Goal: Information Seeking & Learning: Learn about a topic

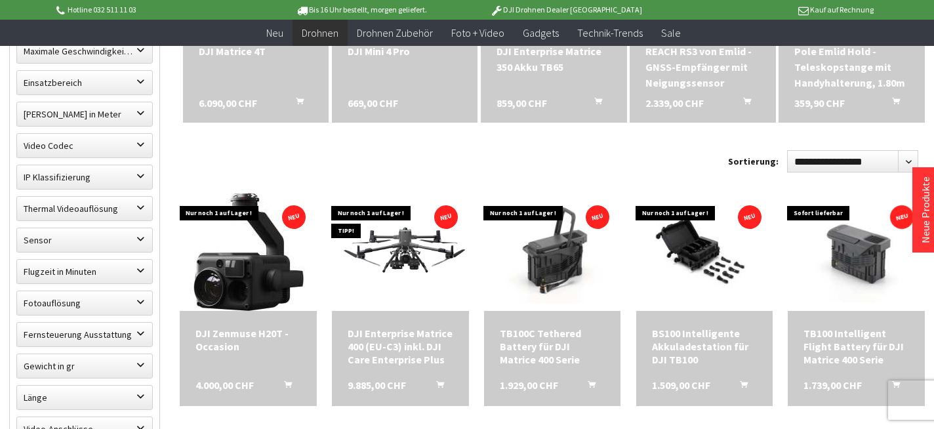
scroll to position [558, 0]
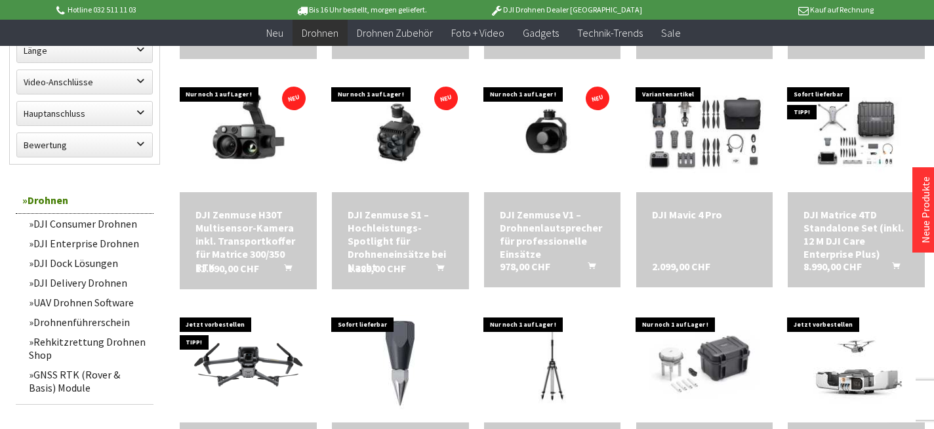
scroll to position [900, 0]
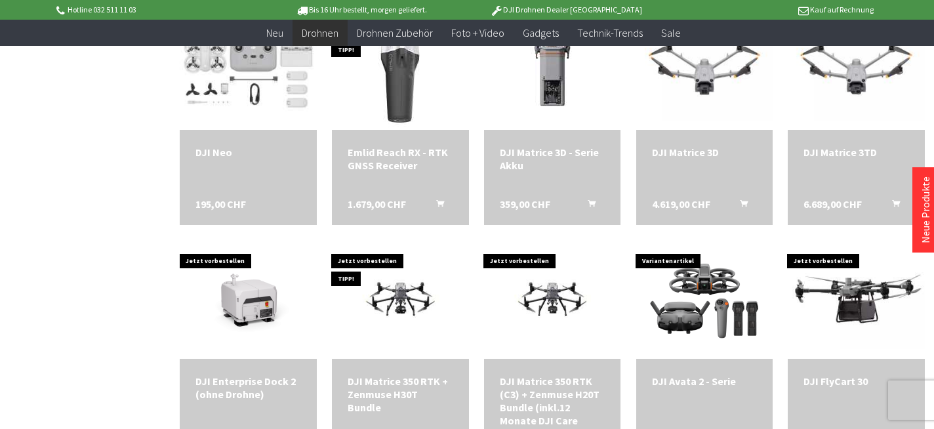
scroll to position [1881, 0]
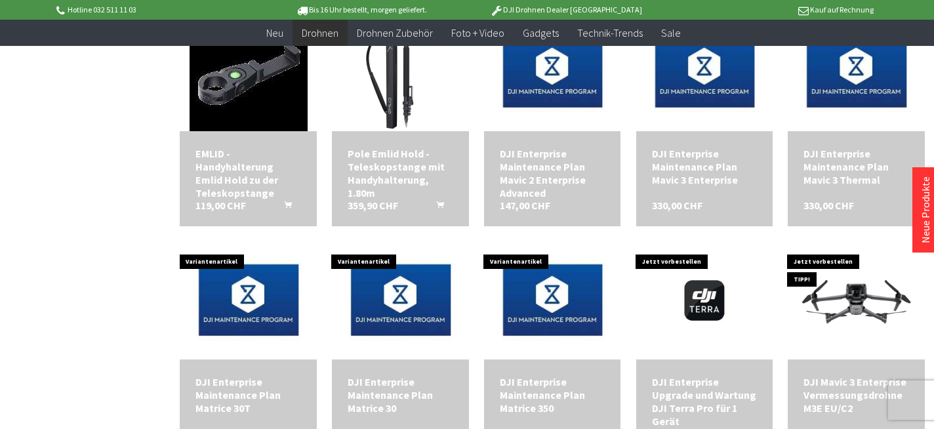
scroll to position [2363, 0]
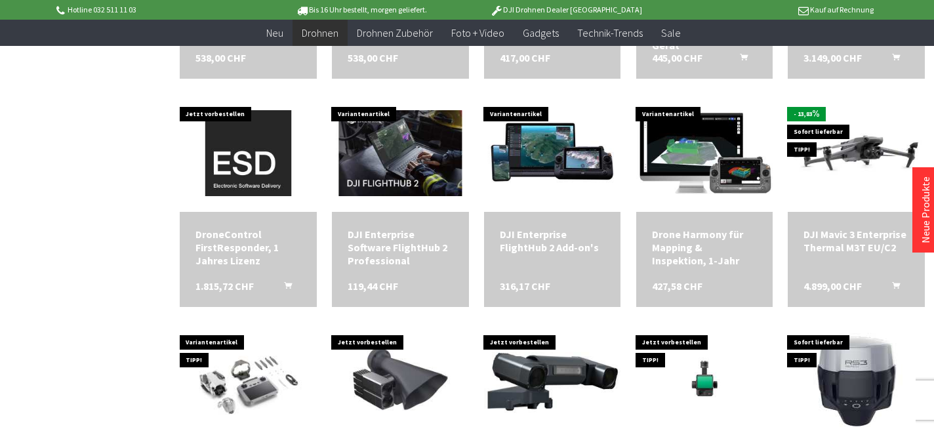
scroll to position [2716, 0]
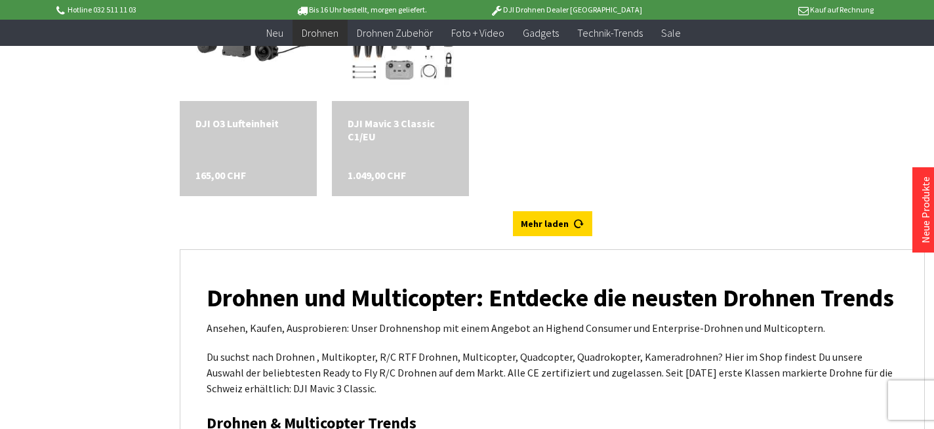
scroll to position [3969, 0]
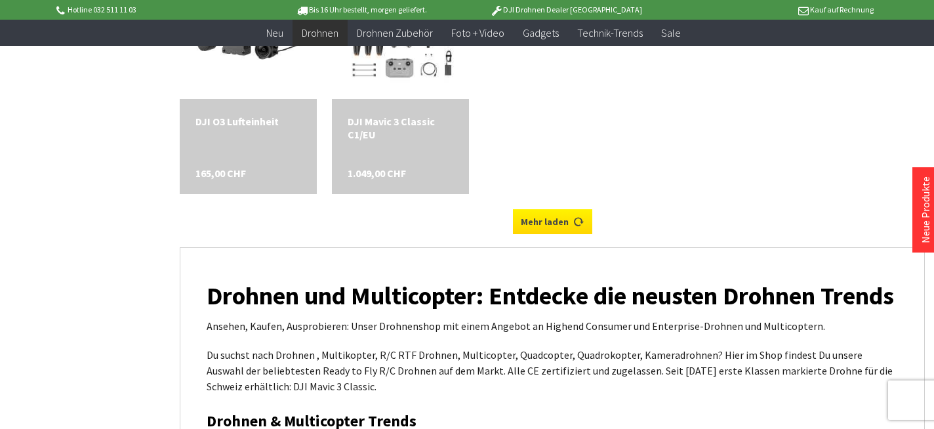
click at [554, 219] on link "Mehr laden" at bounding box center [552, 221] width 79 height 25
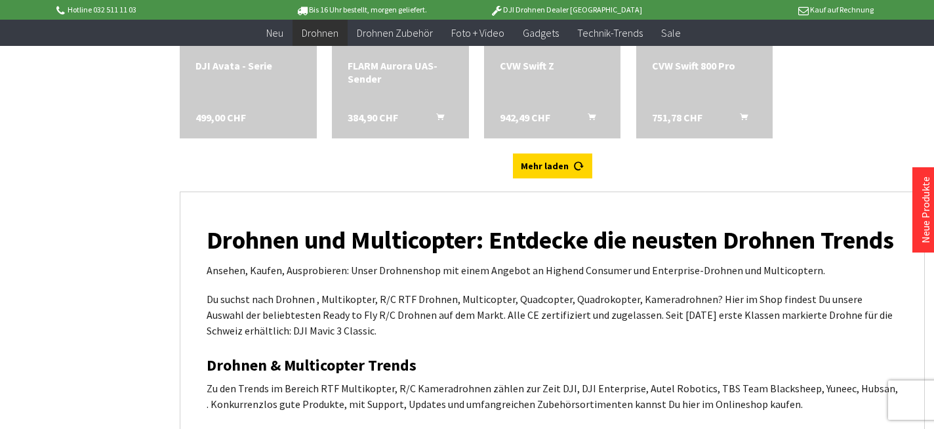
scroll to position [4482, 0]
click at [541, 166] on link "Mehr laden" at bounding box center [552, 165] width 79 height 25
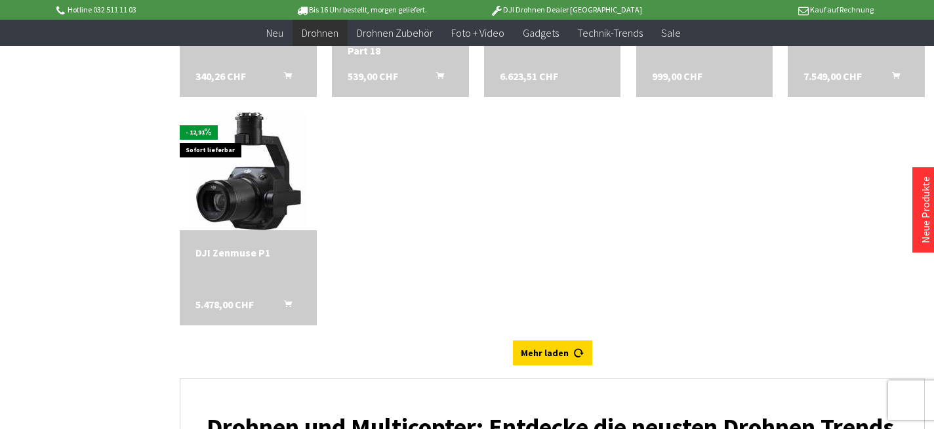
scroll to position [4981, 0]
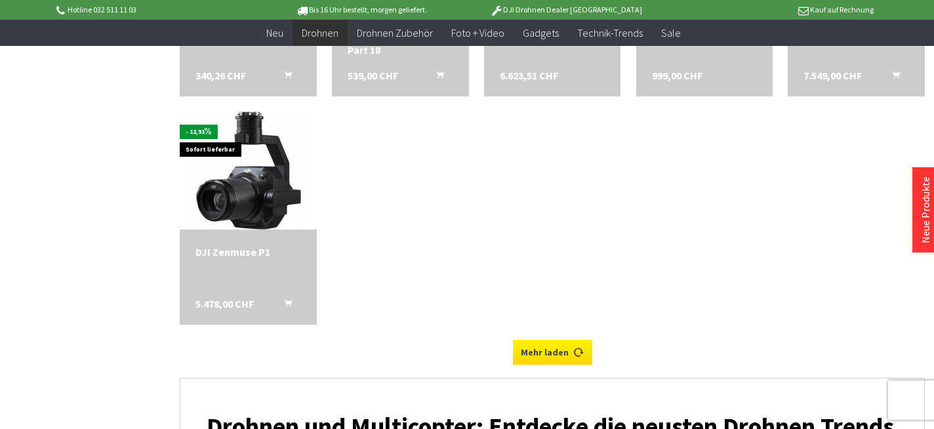
click at [552, 347] on link "Mehr laden" at bounding box center [552, 352] width 79 height 25
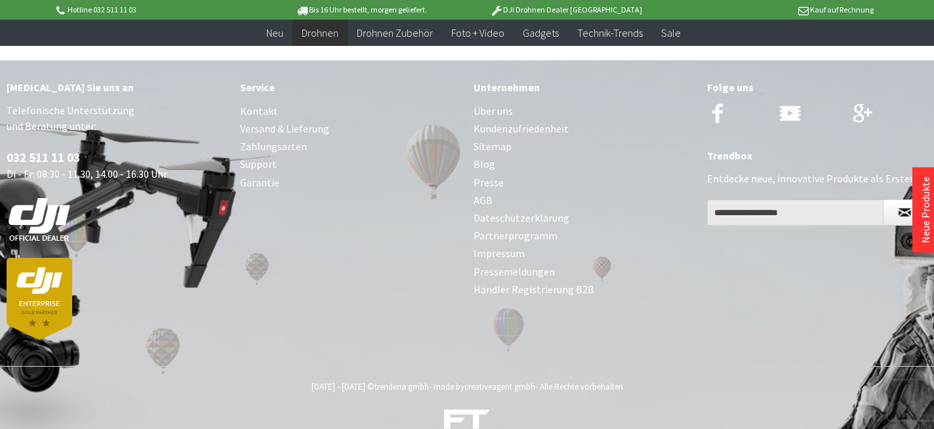
scroll to position [6645, 0]
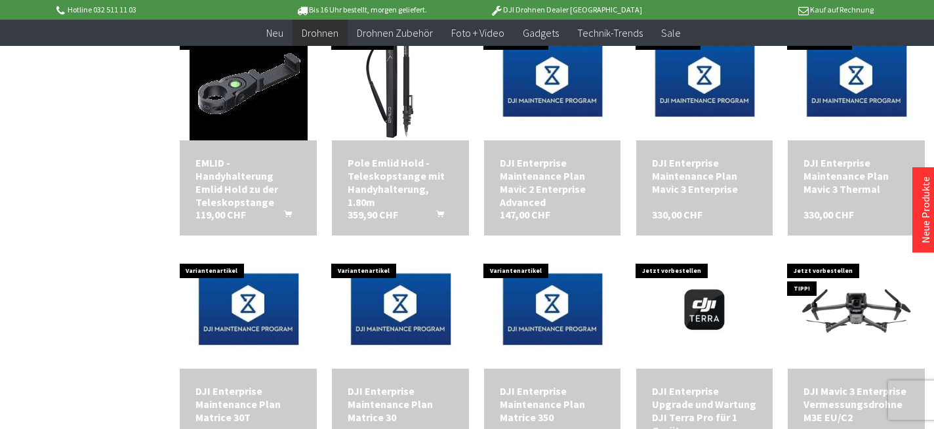
scroll to position [2315, 0]
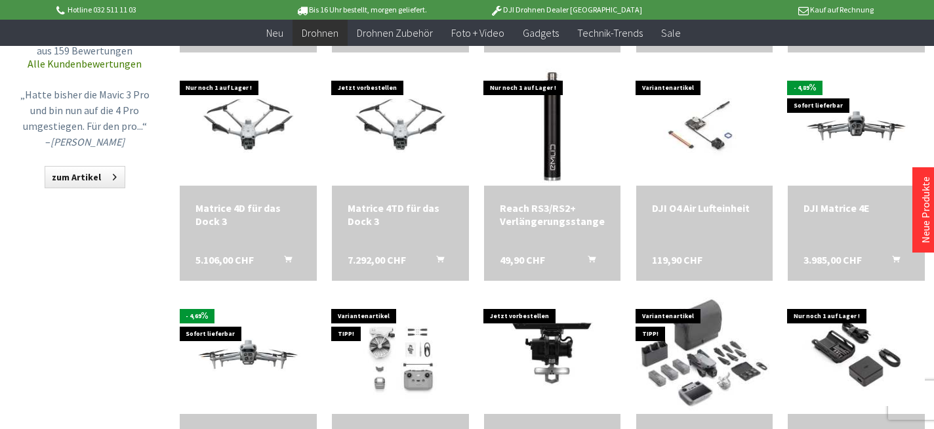
scroll to position [1364, 0]
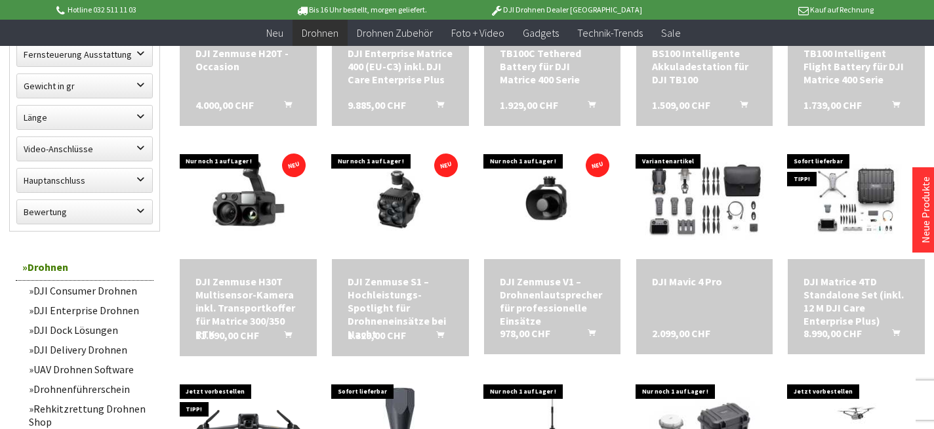
scroll to position [837, 0]
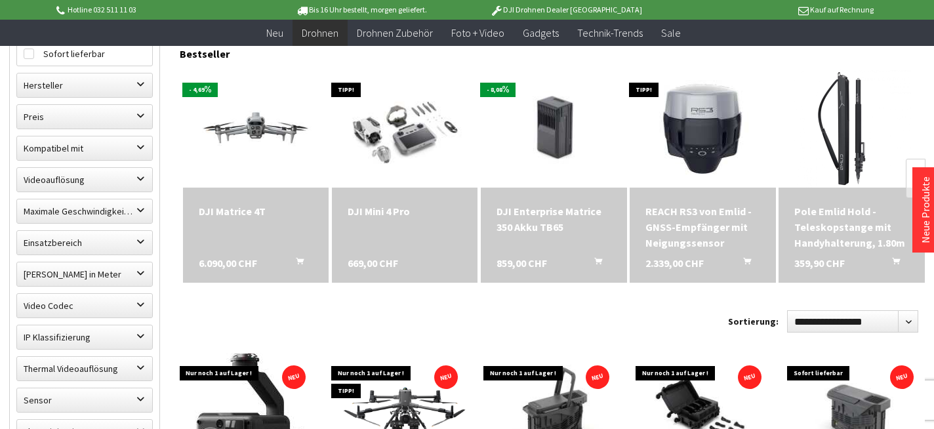
scroll to position [394, 0]
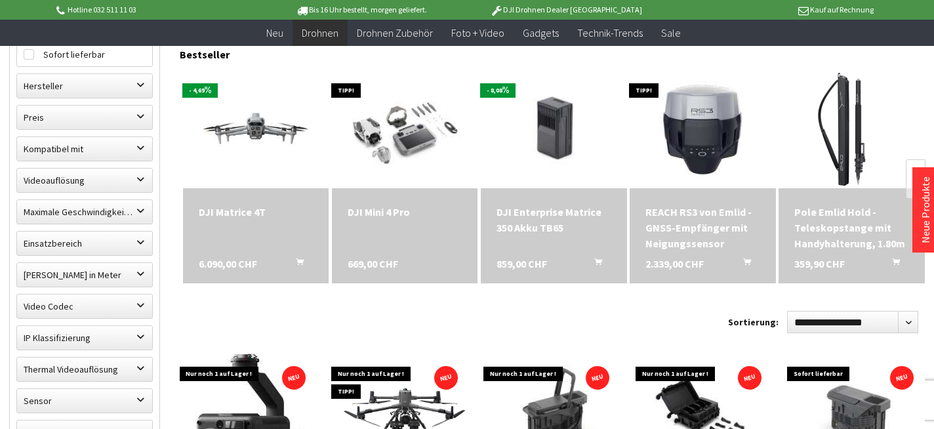
click at [391, 232] on div "DJI Mini 4 Pro 669,00 CHF" at bounding box center [405, 235] width 146 height 95
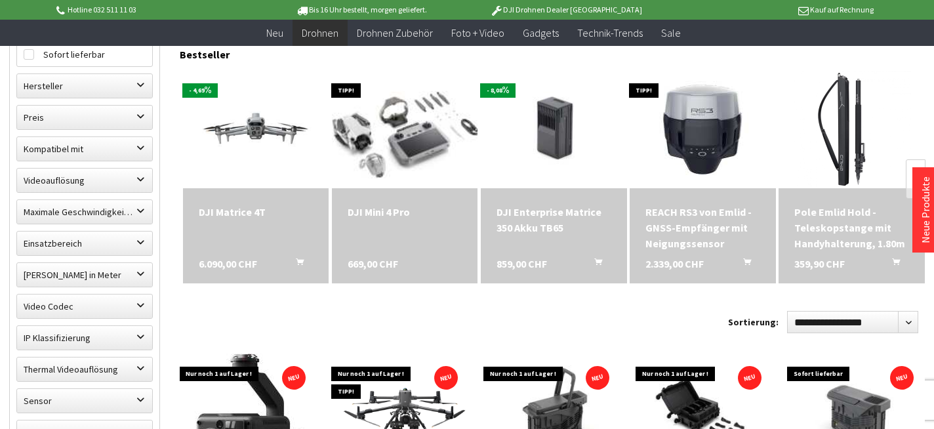
click at [405, 135] on img at bounding box center [404, 128] width 205 height 163
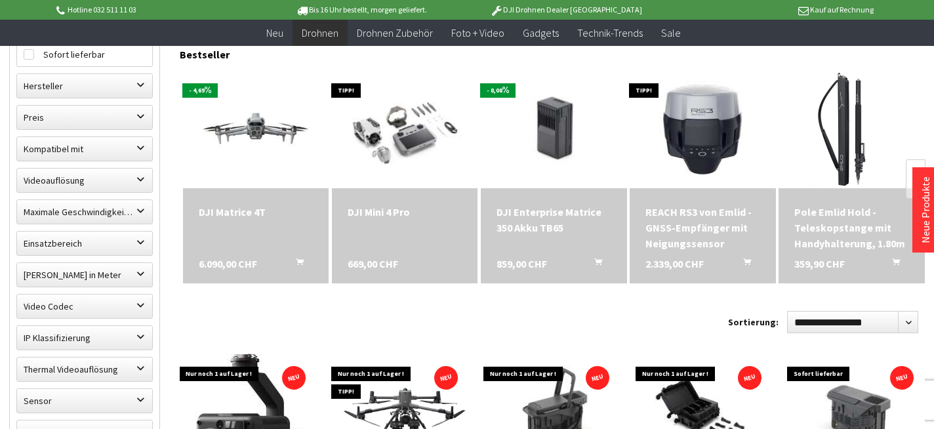
click at [412, 231] on div "DJI Mini 4 Pro 669,00 CHF" at bounding box center [405, 235] width 146 height 95
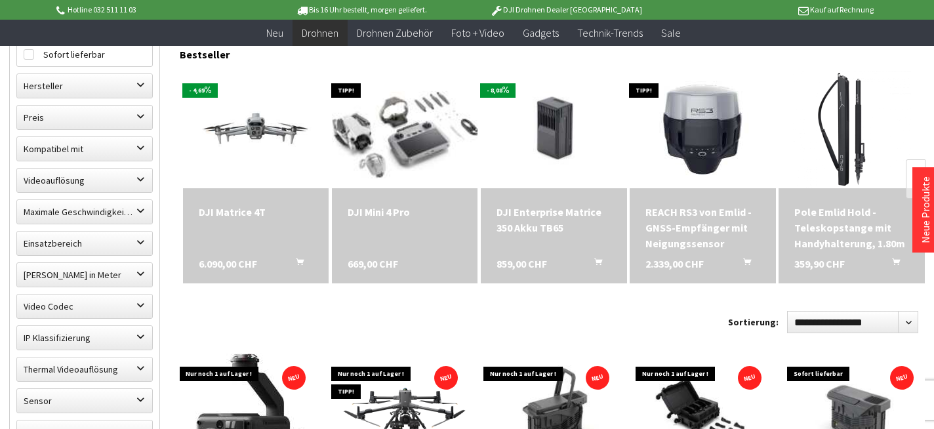
click at [399, 133] on img at bounding box center [404, 128] width 205 height 163
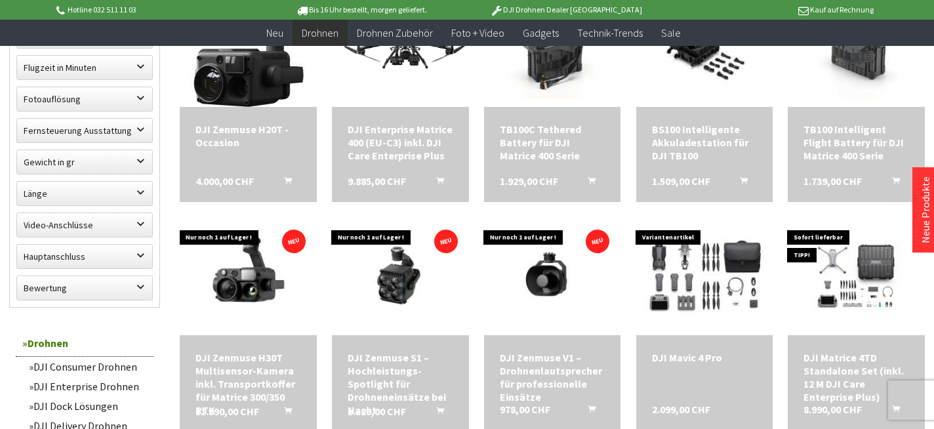
scroll to position [1218, 0]
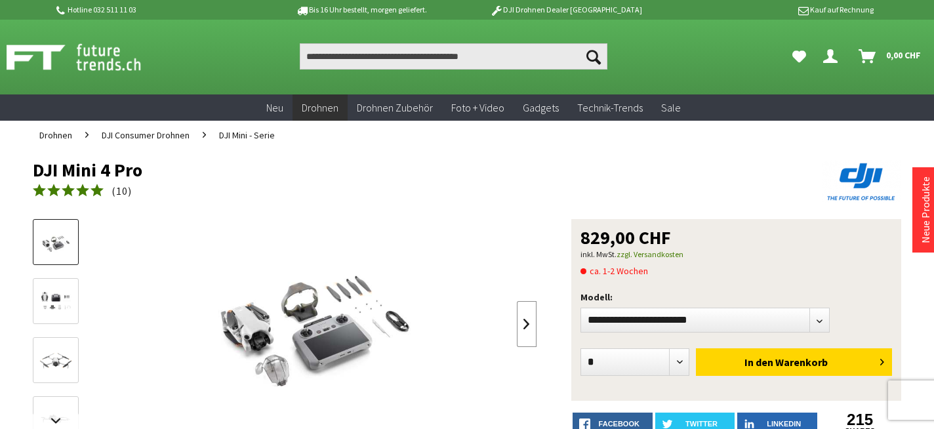
click at [528, 325] on link at bounding box center [527, 324] width 20 height 46
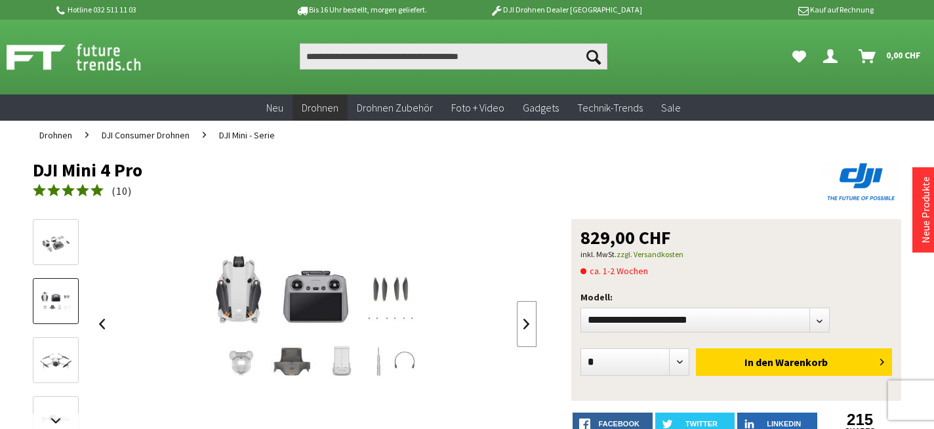
click at [528, 325] on link at bounding box center [527, 324] width 20 height 46
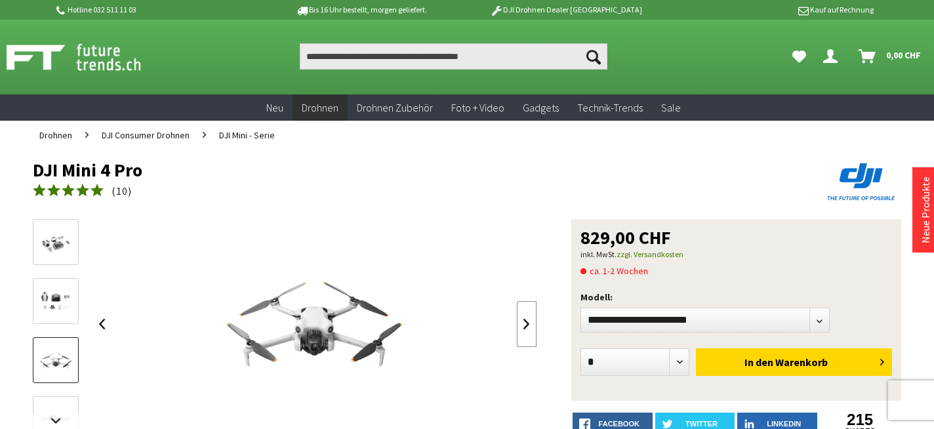
click at [528, 325] on link at bounding box center [527, 324] width 20 height 46
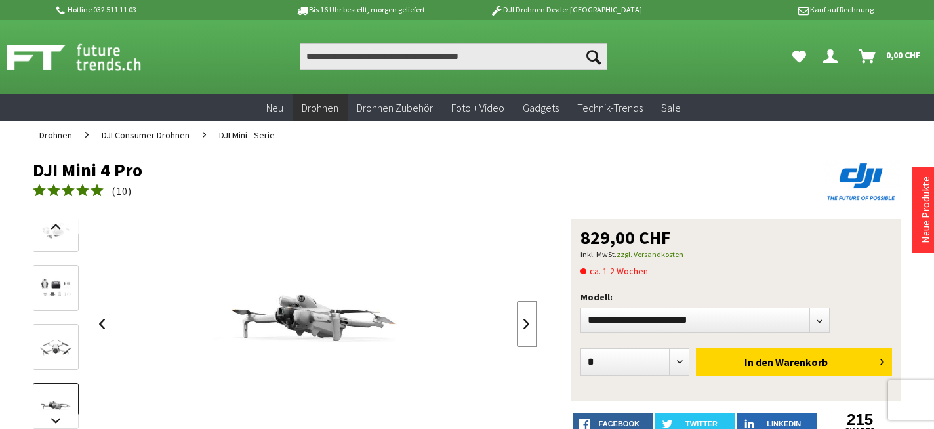
click at [528, 325] on link at bounding box center [527, 324] width 20 height 46
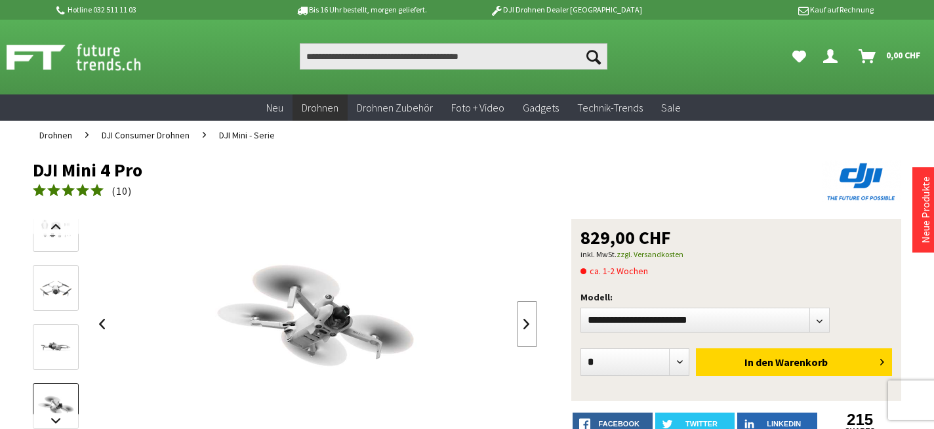
click at [528, 325] on link at bounding box center [527, 324] width 20 height 46
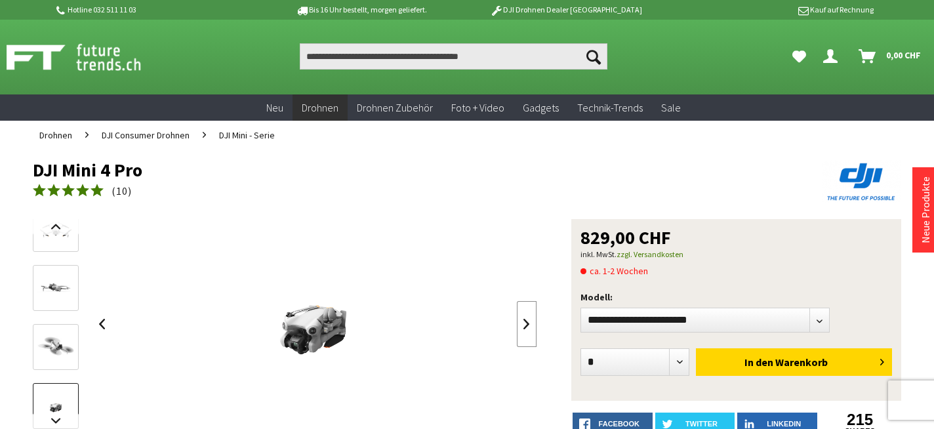
click at [528, 325] on link at bounding box center [527, 324] width 20 height 46
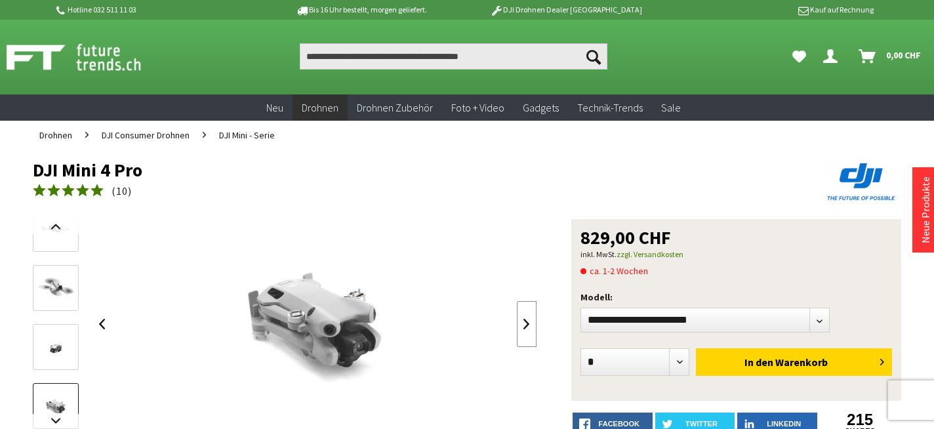
click at [528, 325] on link at bounding box center [527, 324] width 20 height 46
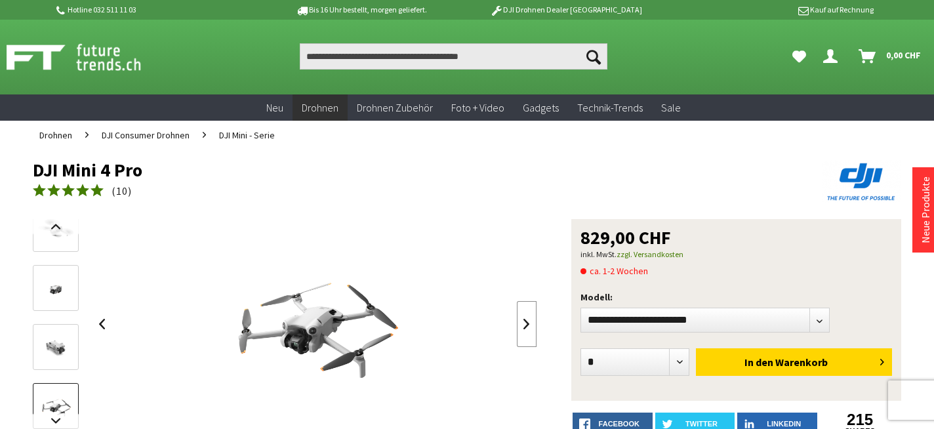
click at [528, 325] on link at bounding box center [527, 324] width 20 height 46
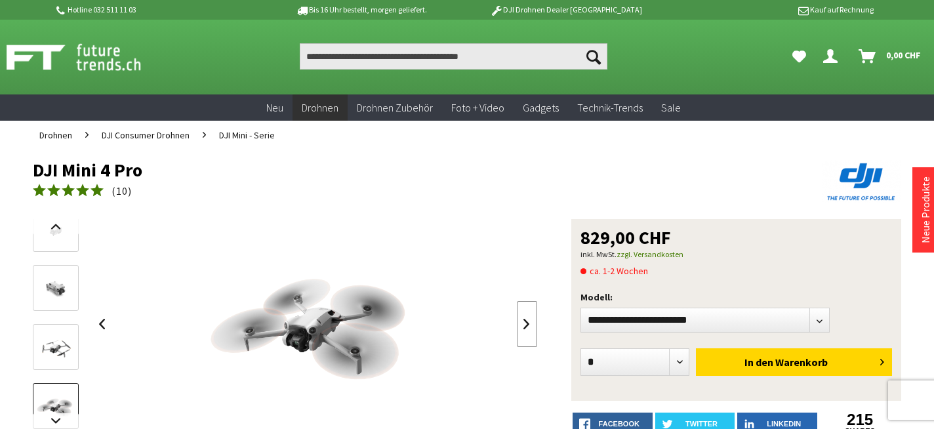
click at [528, 325] on link at bounding box center [527, 324] width 20 height 46
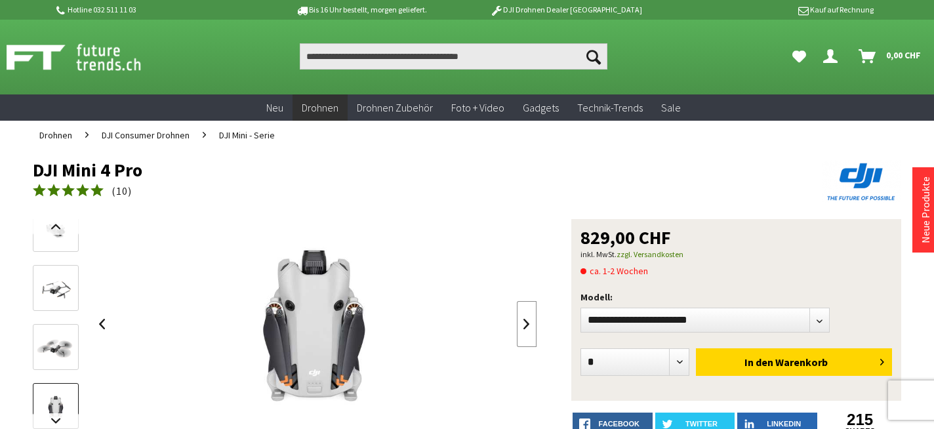
click at [528, 325] on link at bounding box center [527, 324] width 20 height 46
